Goal: Check status: Check status

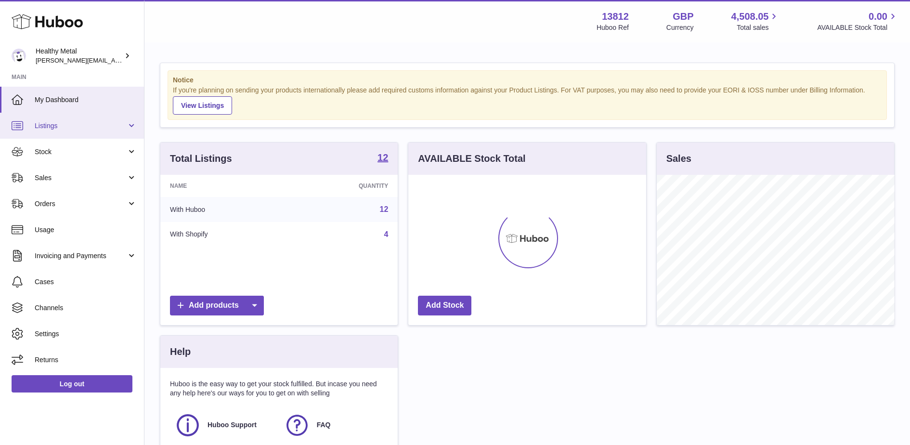
scroll to position [150, 237]
click at [55, 149] on span "Stock" at bounding box center [81, 151] width 92 height 9
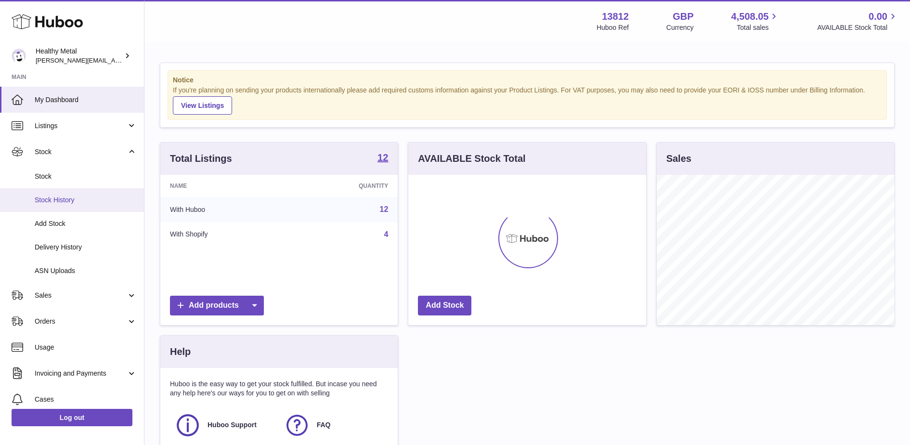
click at [64, 195] on span "Stock History" at bounding box center [86, 199] width 102 height 9
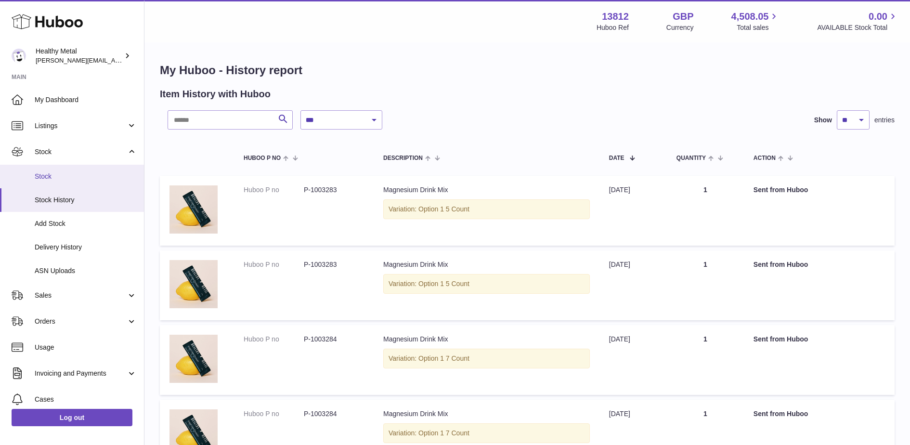
click at [61, 170] on link "Stock" at bounding box center [72, 177] width 144 height 24
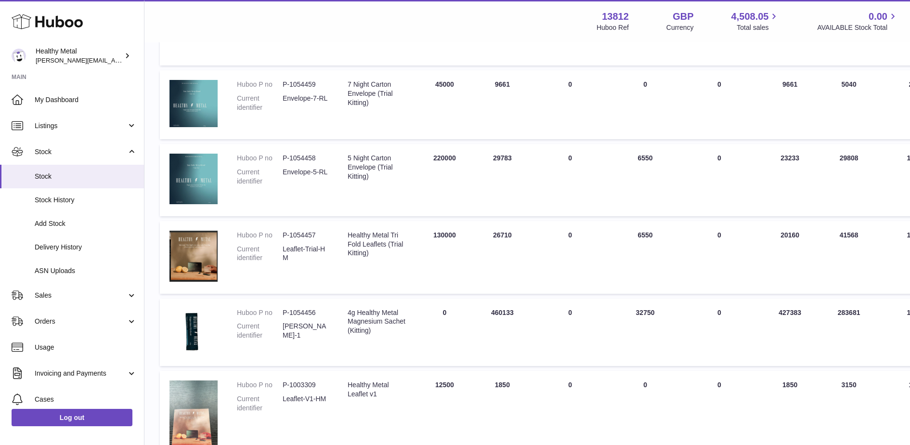
scroll to position [271, 0]
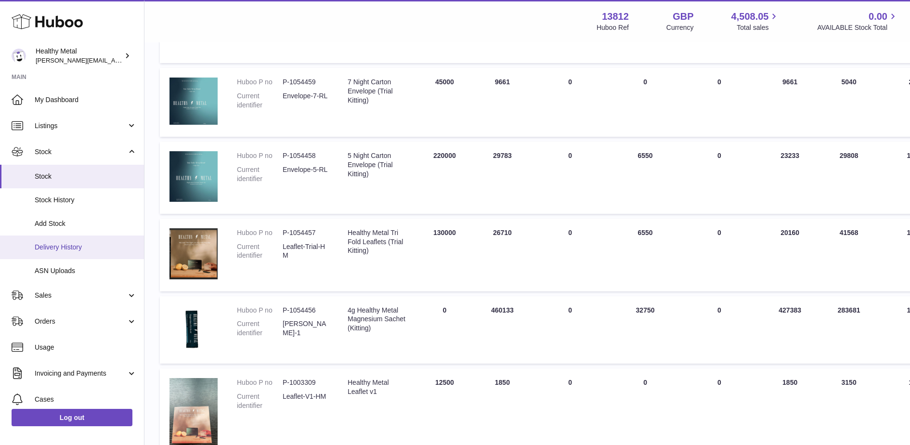
click at [69, 245] on span "Delivery History" at bounding box center [86, 247] width 102 height 9
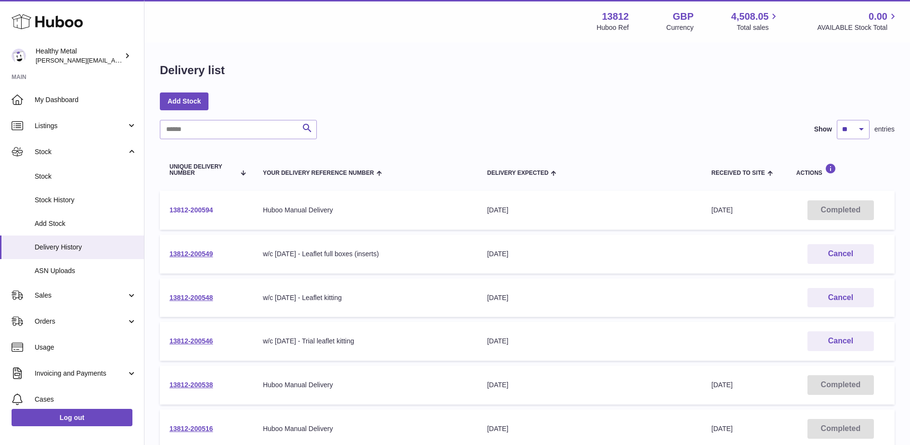
click at [199, 213] on link "13812-200594" at bounding box center [190, 210] width 43 height 8
click at [57, 174] on span "Stock" at bounding box center [86, 176] width 102 height 9
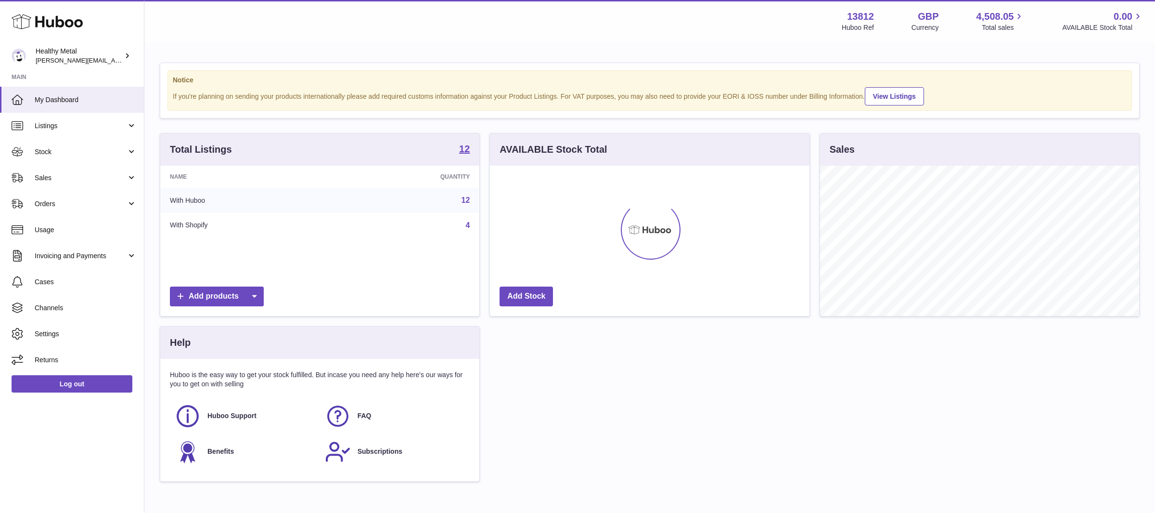
scroll to position [150, 319]
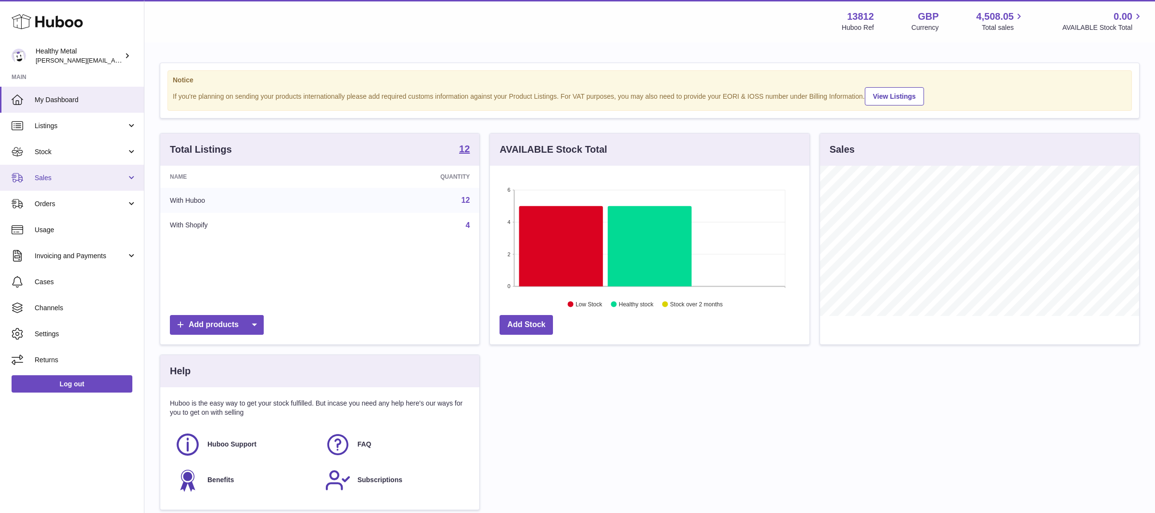
click at [95, 185] on link "Sales" at bounding box center [72, 178] width 144 height 26
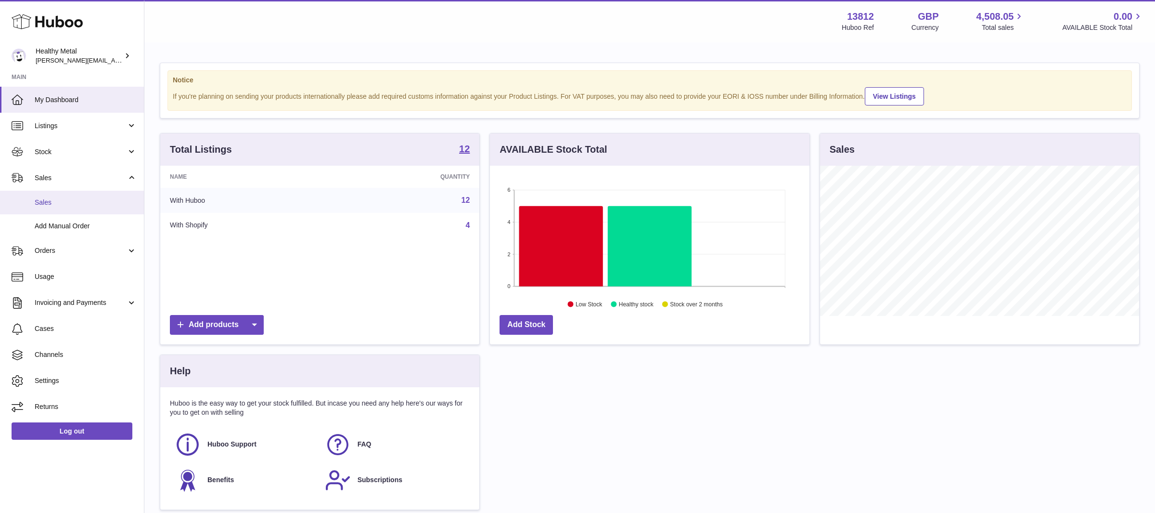
click at [39, 196] on link "Sales" at bounding box center [72, 203] width 144 height 24
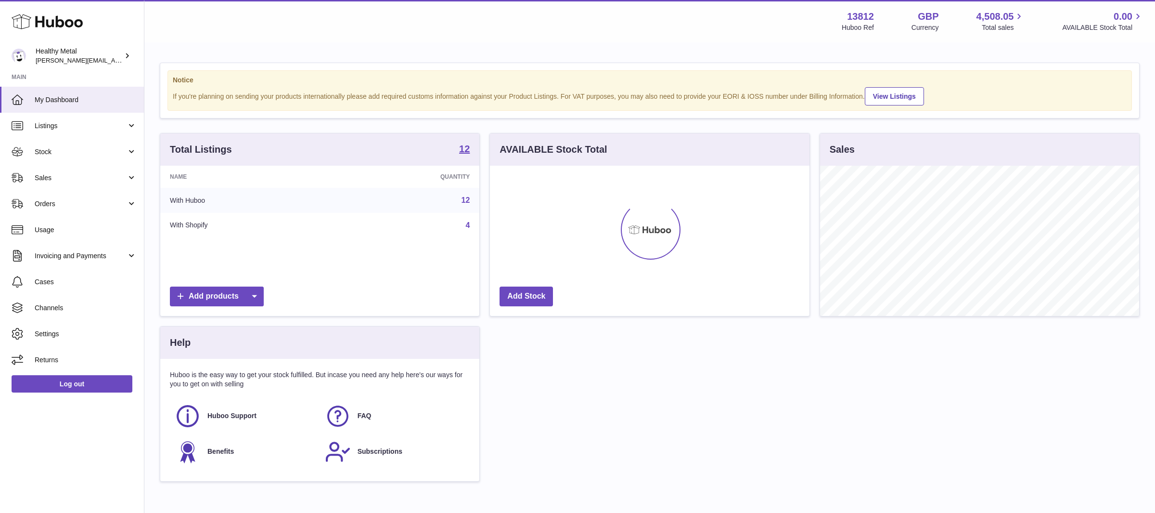
scroll to position [150, 319]
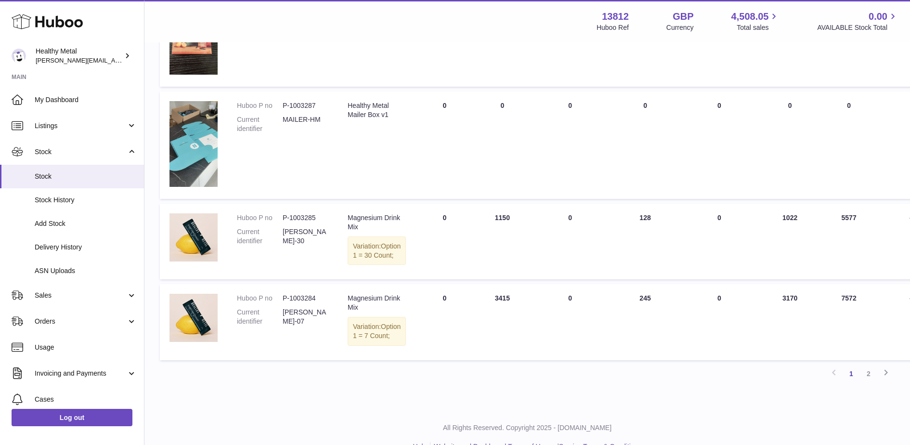
scroll to position [699, 0]
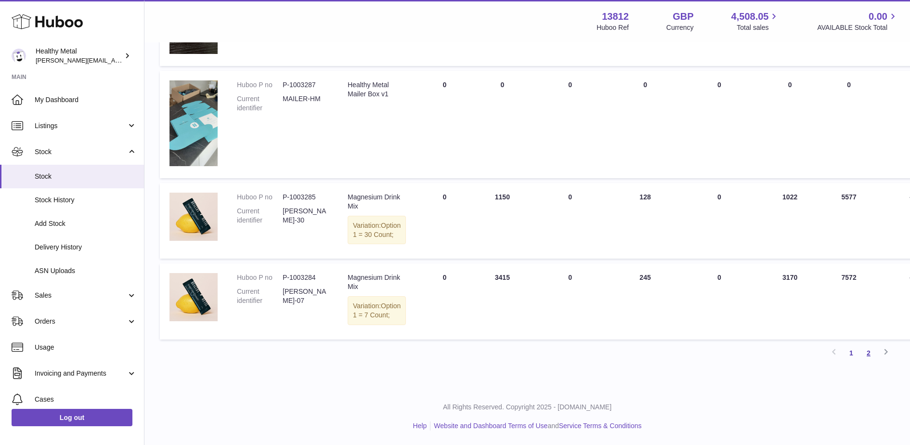
click at [868, 352] on link "2" at bounding box center [867, 352] width 17 height 17
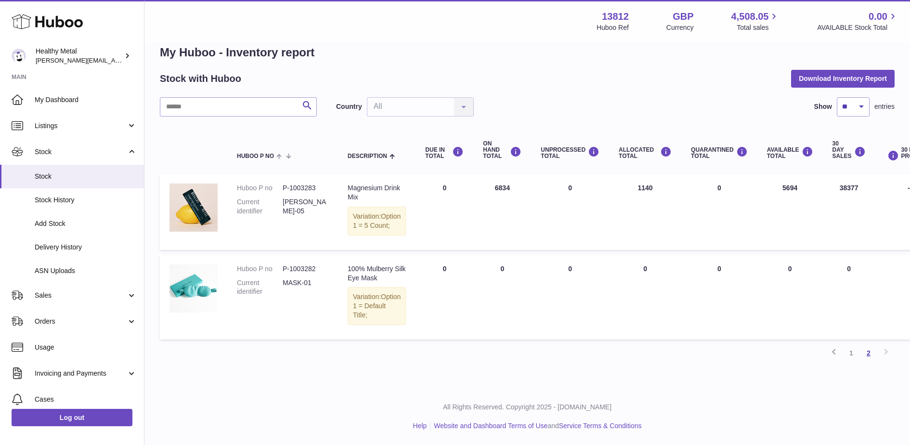
scroll to position [26, 0]
click at [855, 353] on link "1" at bounding box center [850, 352] width 17 height 17
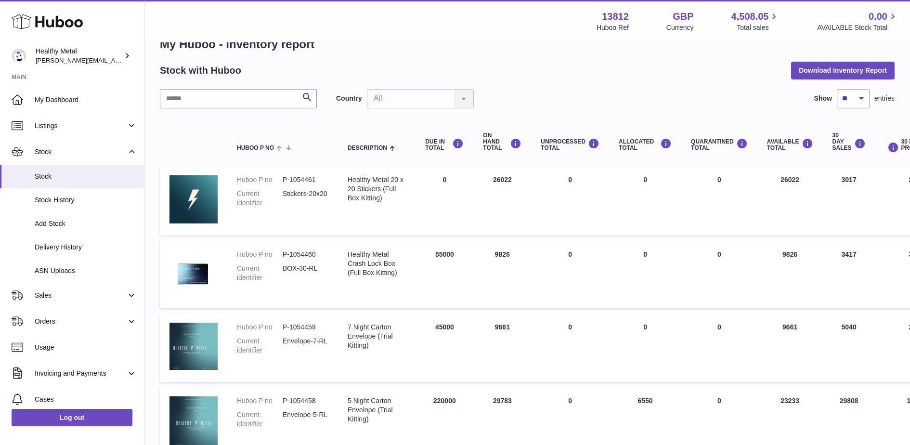
scroll to position [43, 0]
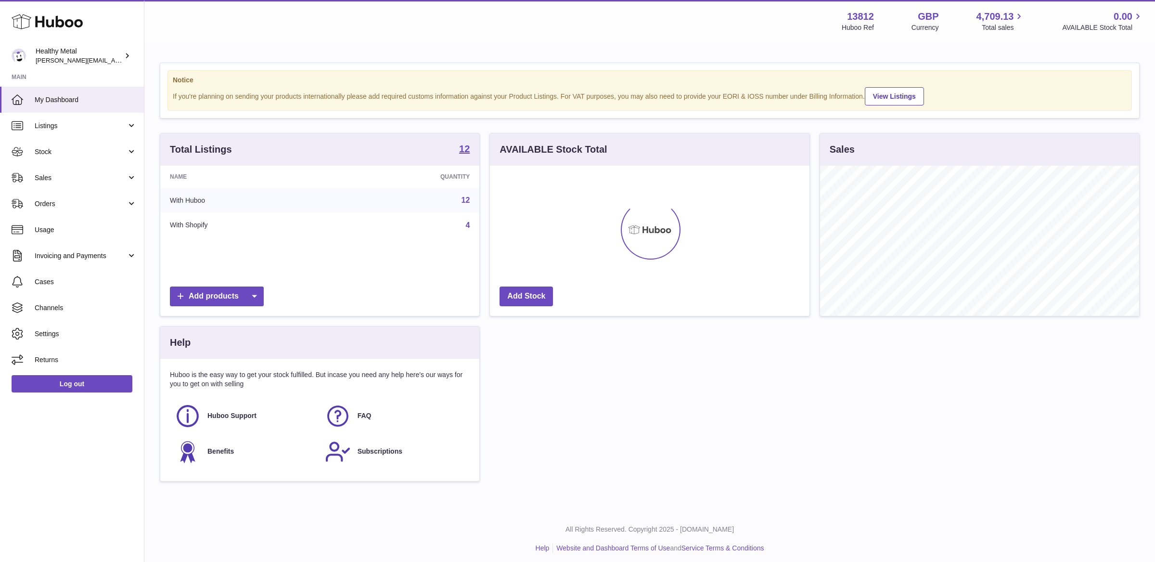
scroll to position [150, 319]
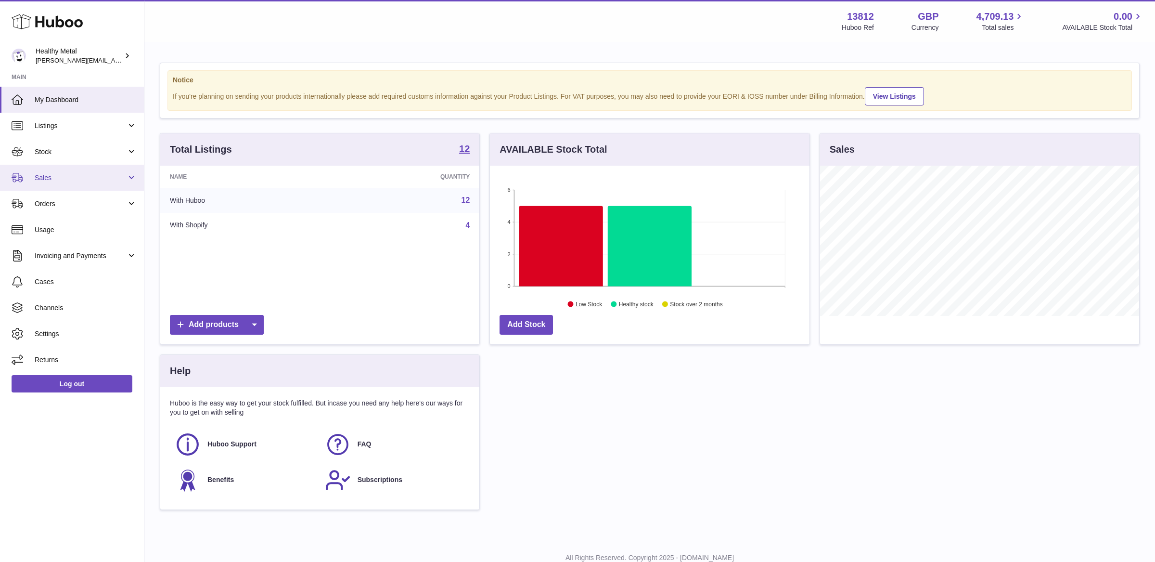
click at [91, 178] on span "Sales" at bounding box center [81, 177] width 92 height 9
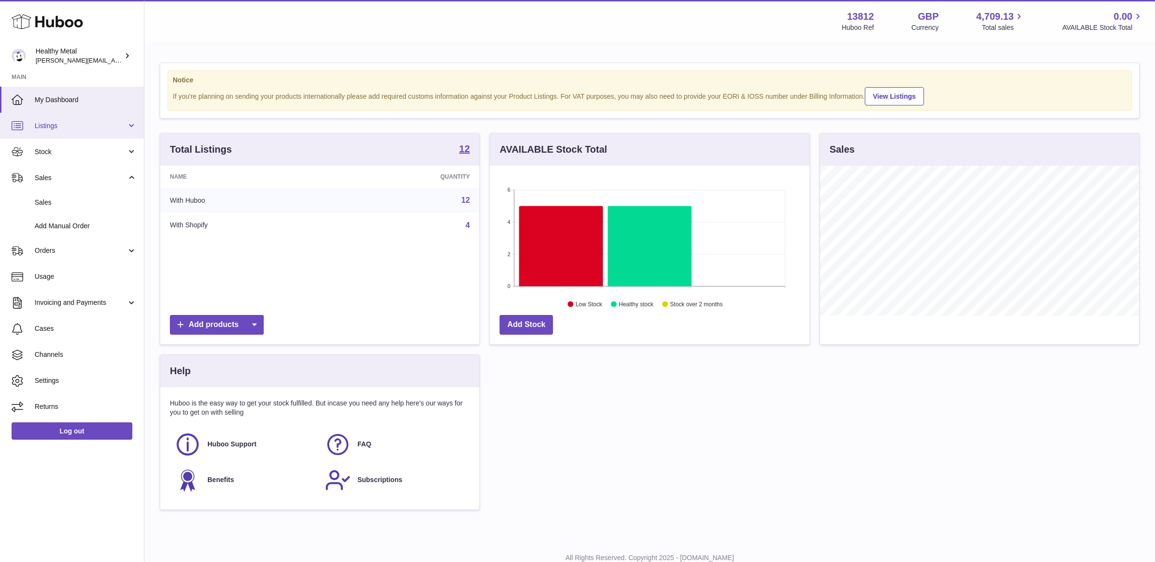
click at [96, 134] on link "Listings" at bounding box center [72, 126] width 144 height 26
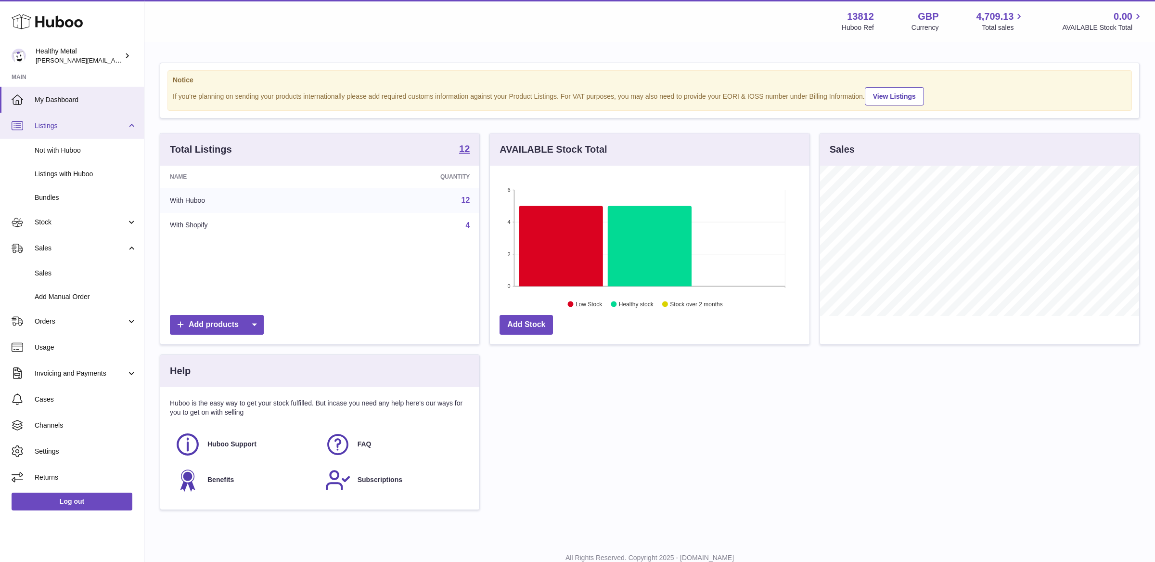
click at [95, 121] on span "Listings" at bounding box center [81, 125] width 92 height 9
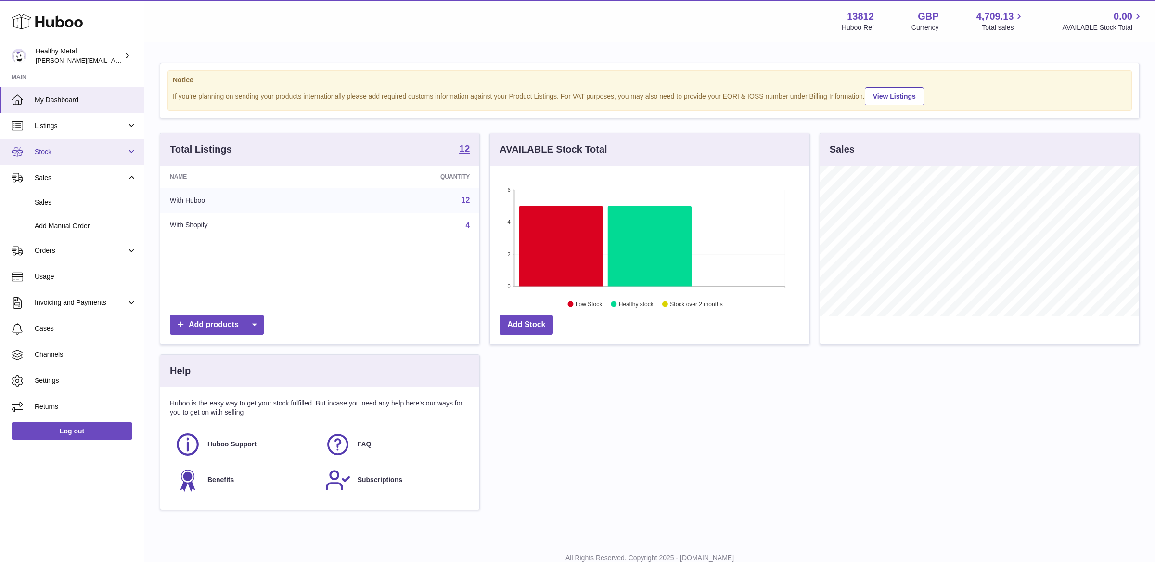
click at [104, 158] on link "Stock" at bounding box center [72, 152] width 144 height 26
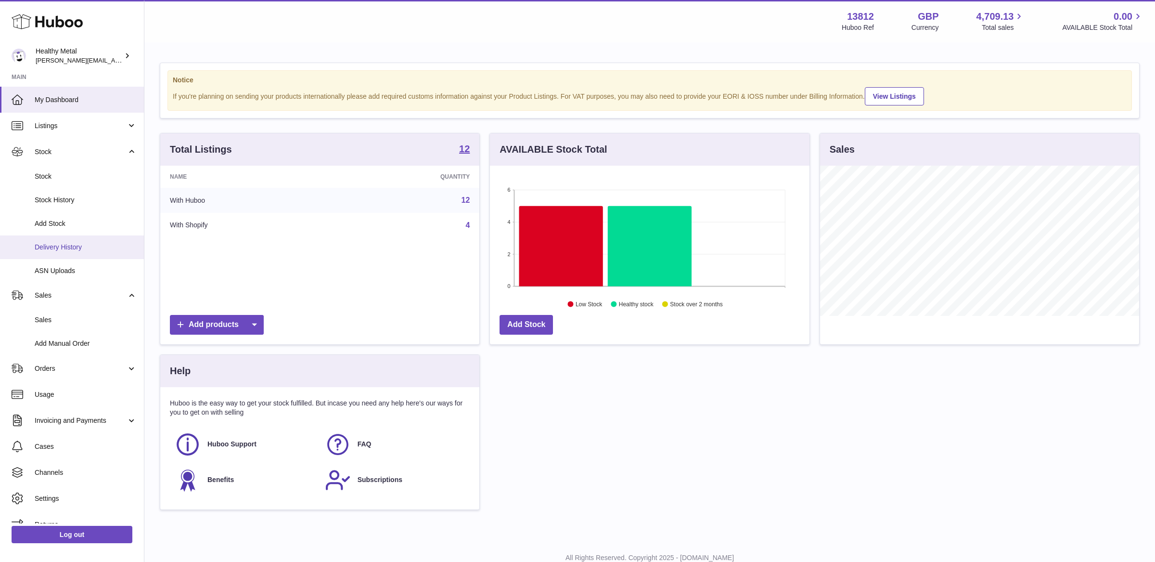
click at [75, 246] on span "Delivery History" at bounding box center [86, 247] width 102 height 9
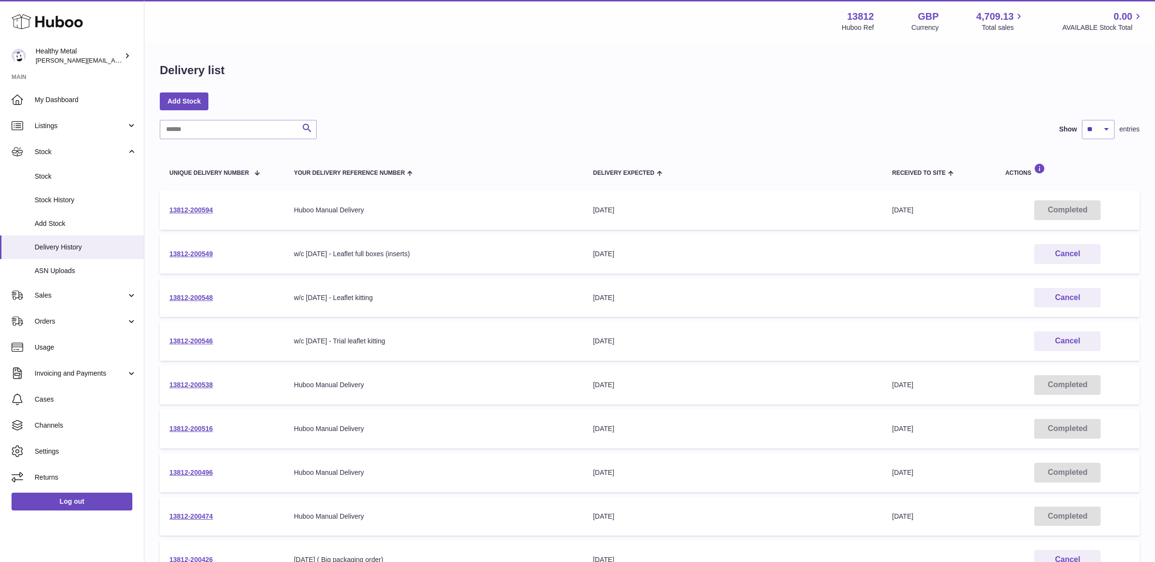
scroll to position [166, 0]
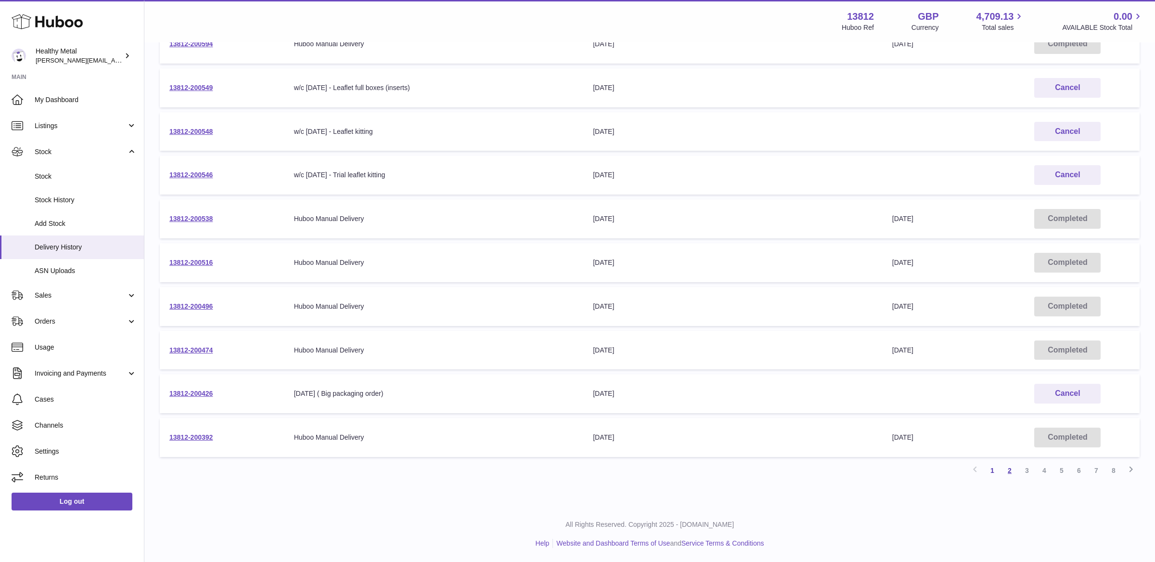
click at [1013, 472] on link "2" at bounding box center [1009, 469] width 17 height 17
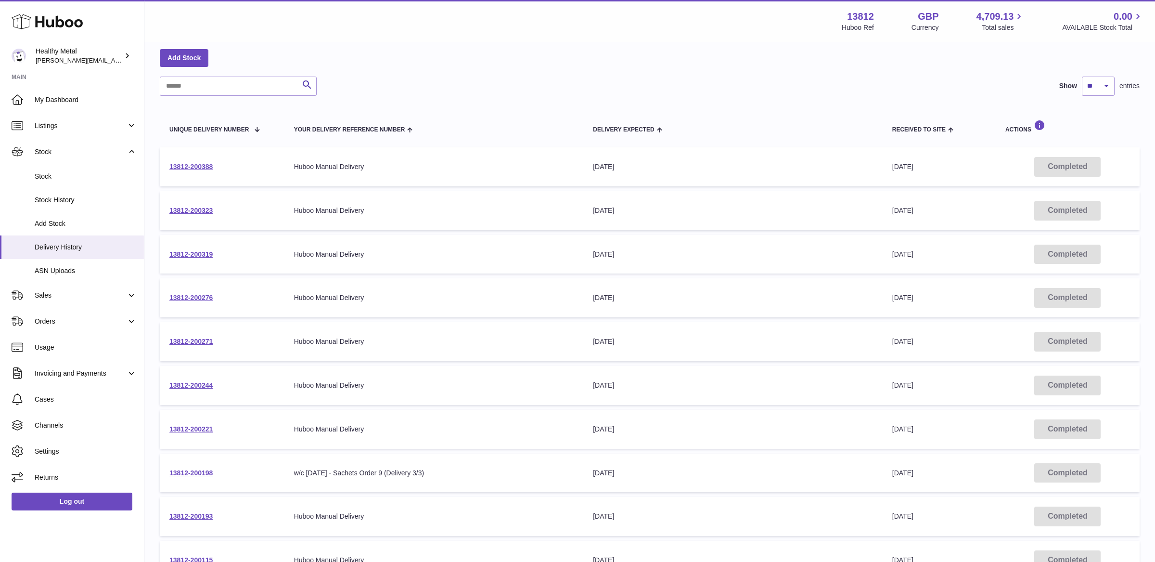
scroll to position [166, 0]
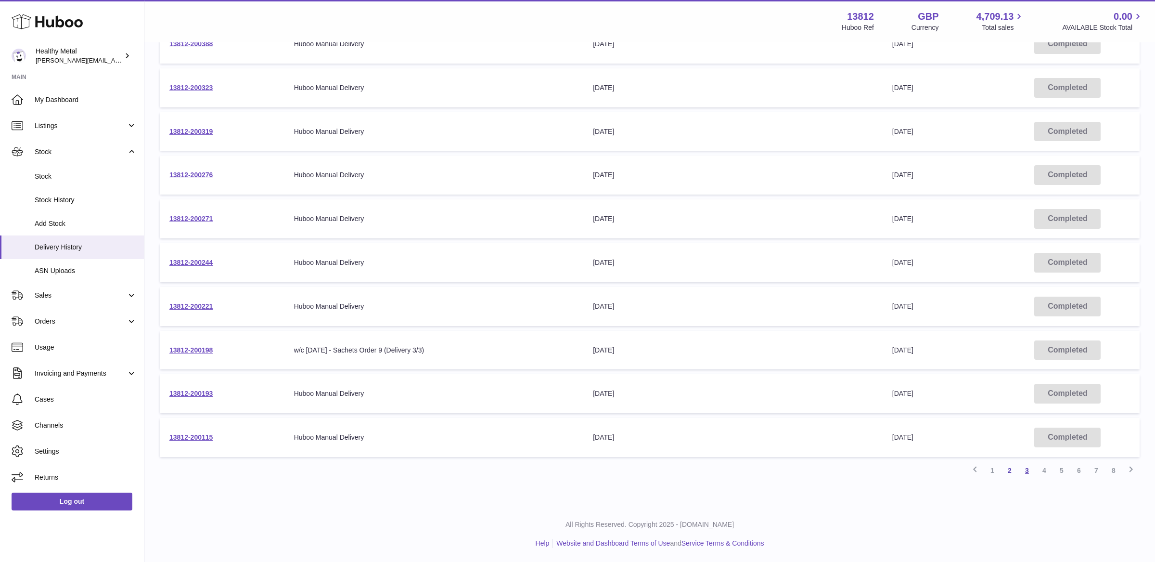
click at [1026, 474] on link "3" at bounding box center [1026, 469] width 17 height 17
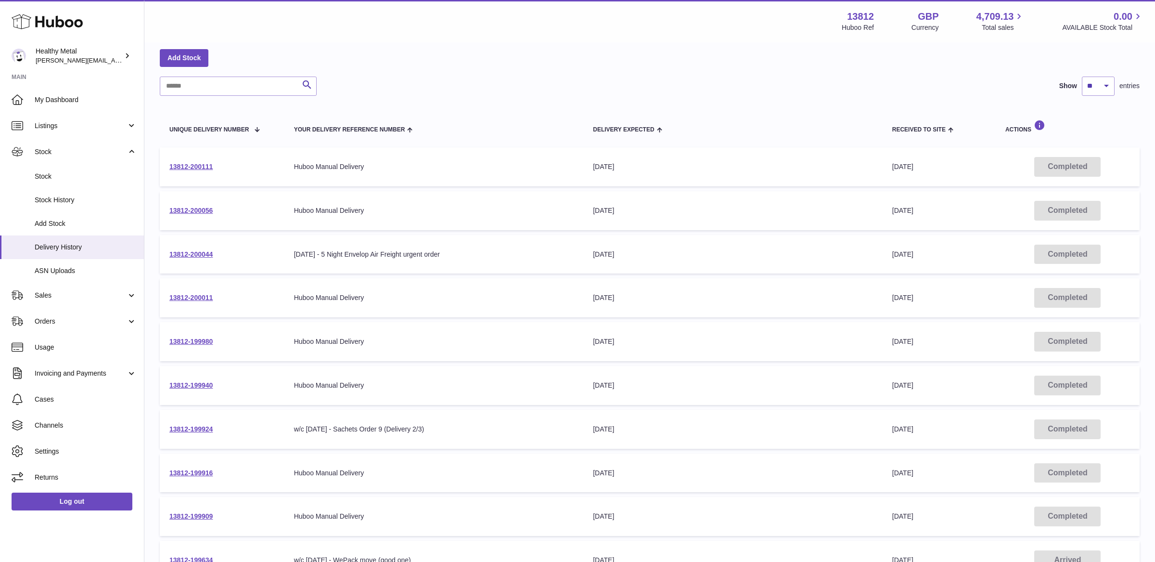
scroll to position [166, 0]
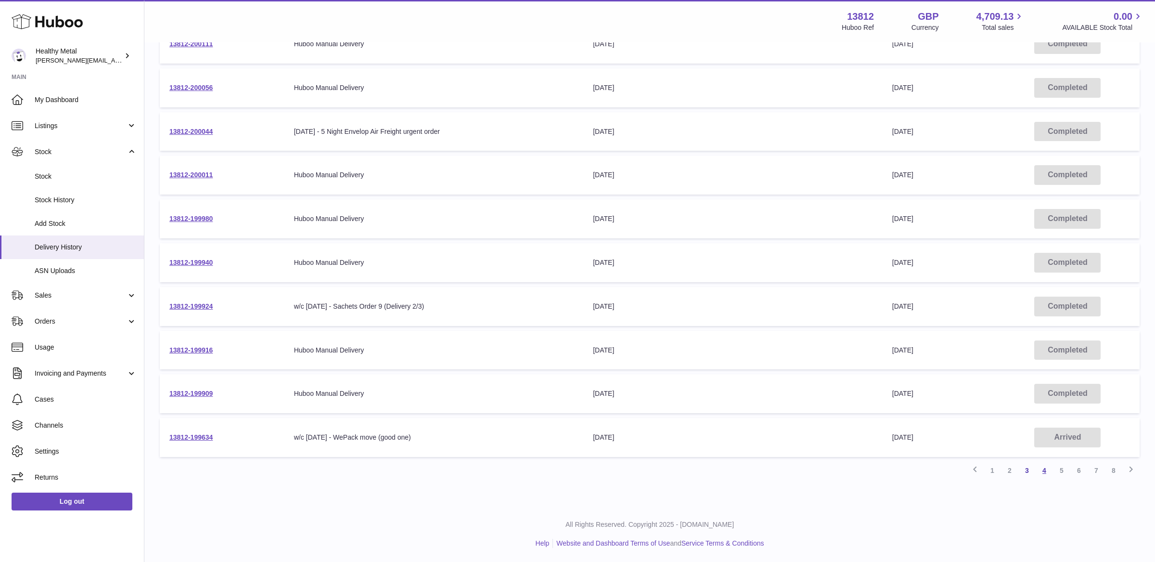
click at [1046, 475] on link "4" at bounding box center [1044, 469] width 17 height 17
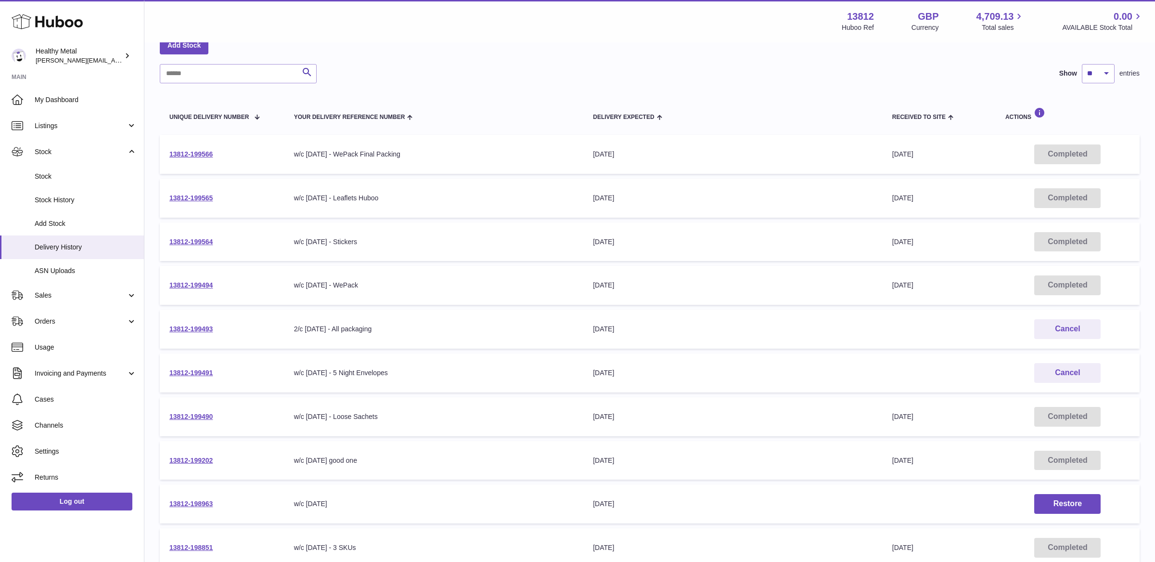
scroll to position [56, 0]
click at [193, 371] on link "13812-199491" at bounding box center [190, 372] width 43 height 8
click at [199, 334] on td "13812-199493" at bounding box center [222, 328] width 125 height 39
click at [192, 328] on link "13812-199493" at bounding box center [190, 328] width 43 height 8
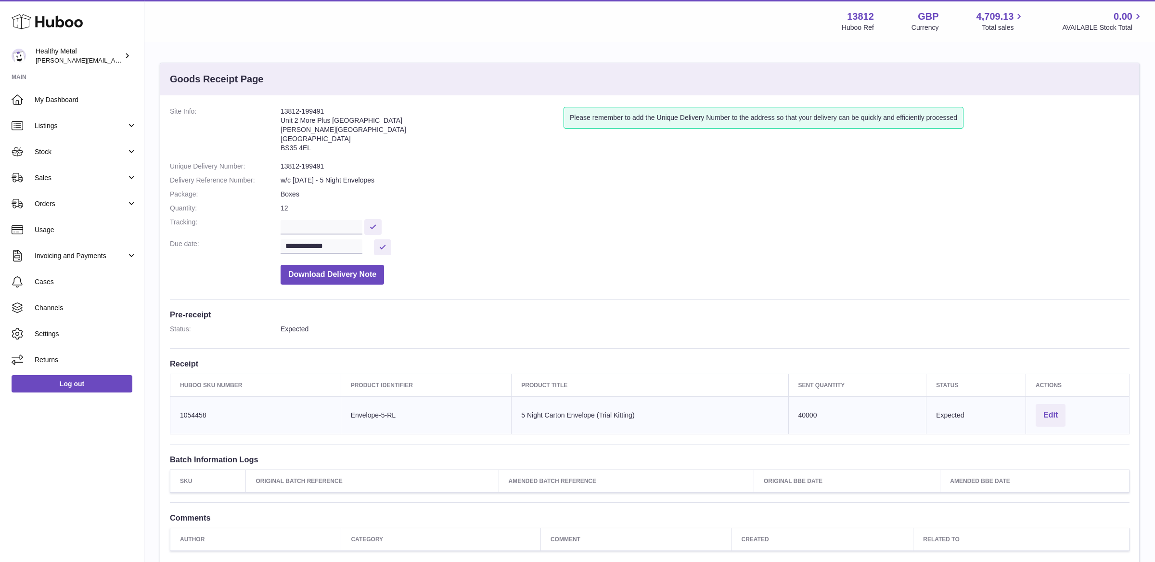
drag, startPoint x: 344, startPoint y: 152, endPoint x: 275, endPoint y: 114, distance: 78.2
click at [275, 114] on dl "**********" at bounding box center [650, 198] width 960 height 182
copy dl "13812-199491 Unit 2 More Plus [GEOGRAPHIC_DATA][STREET_ADDRESS][PERSON_NAME]"
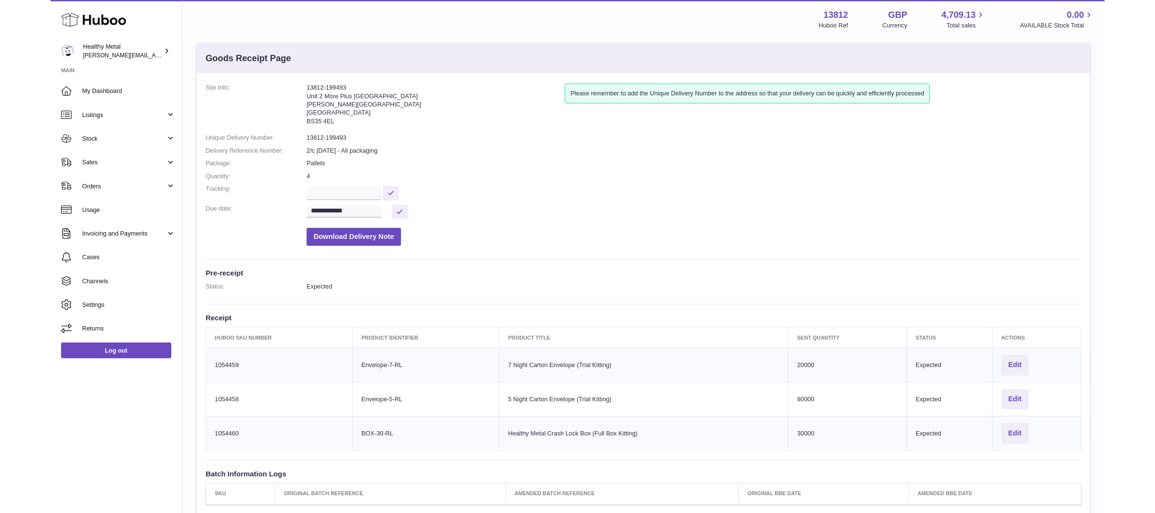
scroll to position [20, 0]
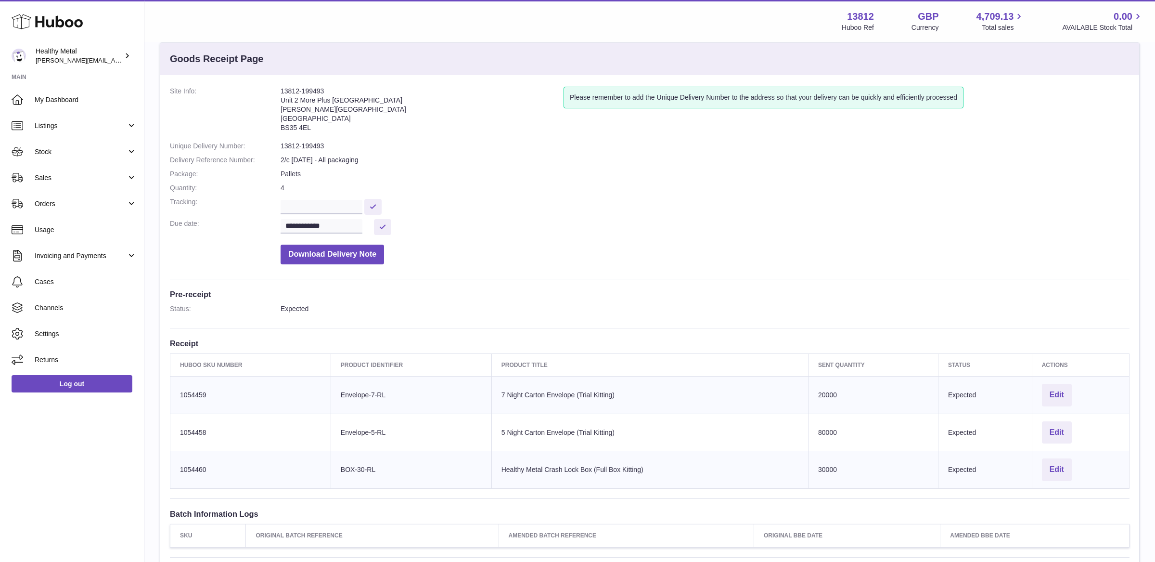
click at [312, 92] on address "13812-199493 Unit 2 More Plus [GEOGRAPHIC_DATA][PERSON_NAME][STREET_ADDRESS]" at bounding box center [422, 112] width 283 height 50
